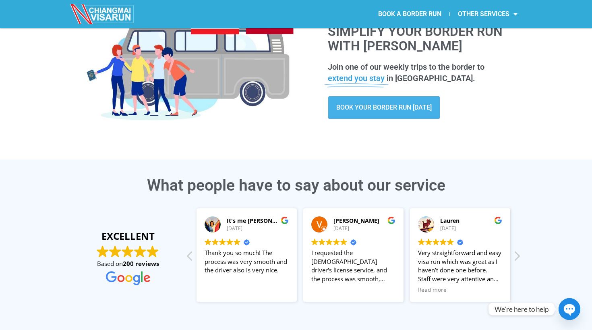
scroll to position [112, 0]
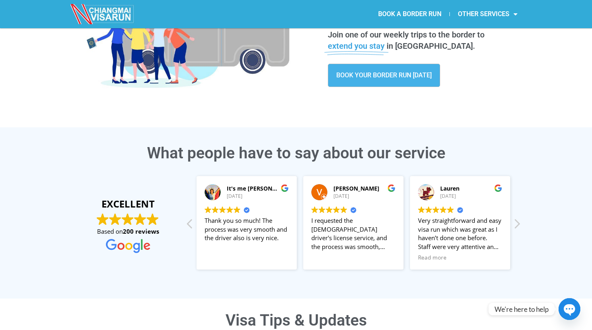
click at [547, 189] on div "Cathrene [PERSON_NAME]" at bounding box center [578, 188] width 62 height 8
drag, startPoint x: 275, startPoint y: 184, endPoint x: 289, endPoint y: 188, distance: 14.5
click at [517, 188] on div "[PERSON_NAME] [PERSON_NAME] [DATE] Trustindex verifies that the original source…" at bounding box center [567, 222] width 100 height 93
drag, startPoint x: 134, startPoint y: 205, endPoint x: 131, endPoint y: 235, distance: 29.5
click at [133, 209] on strong "EXCELLENT" at bounding box center [128, 204] width 99 height 14
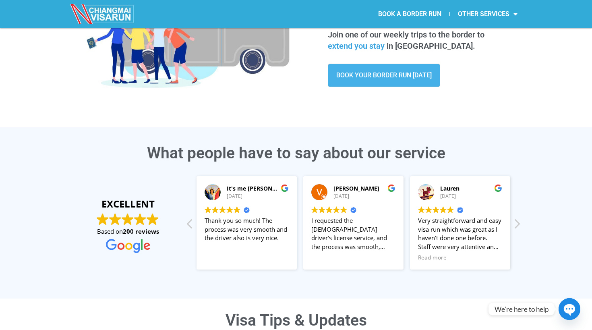
click at [132, 235] on strong "200 reviews" at bounding box center [141, 231] width 36 height 8
click at [140, 245] on img at bounding box center [128, 246] width 44 height 14
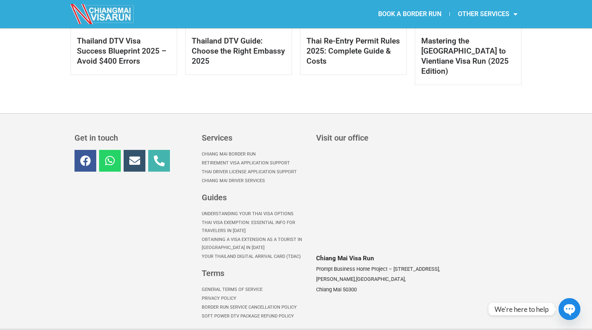
scroll to position [562, 0]
